Goal: Find specific page/section

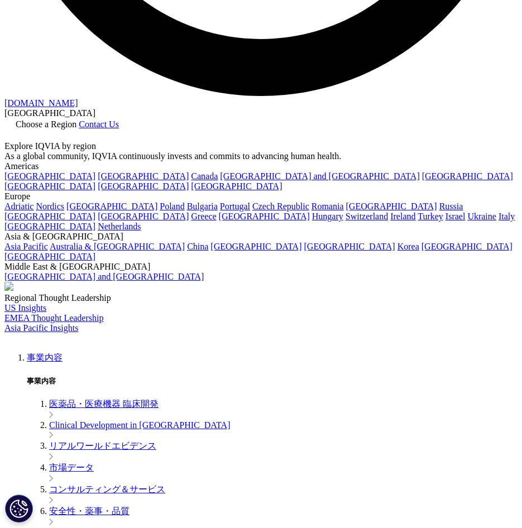
scroll to position [1466, 0]
